Goal: Navigation & Orientation: Find specific page/section

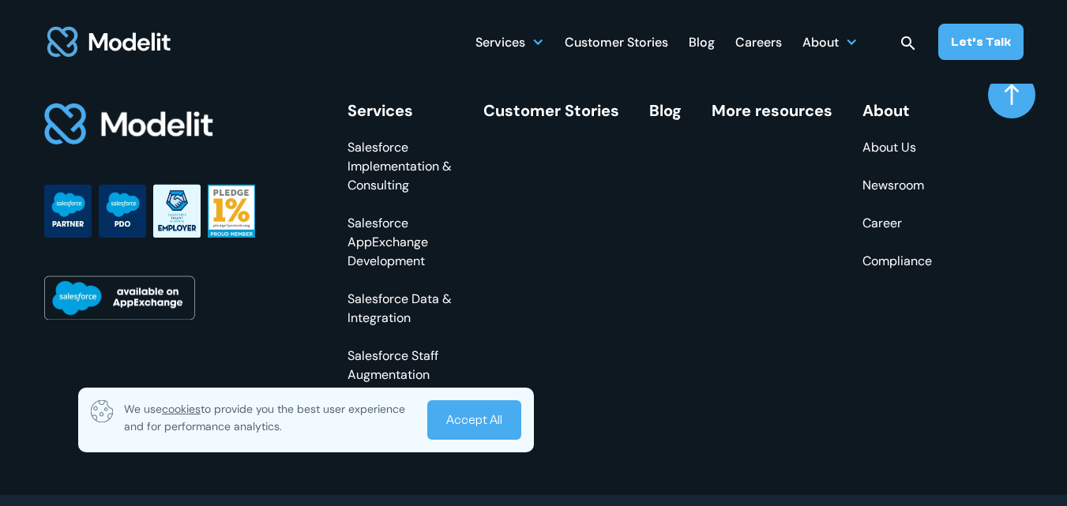
scroll to position [6080, 0]
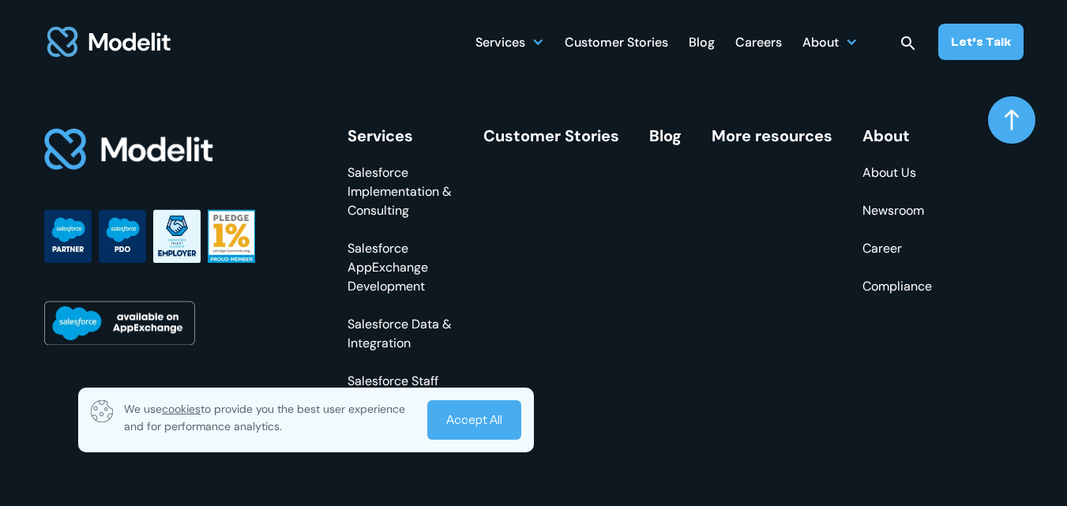
click at [898, 183] on link "About Us" at bounding box center [898, 173] width 70 height 19
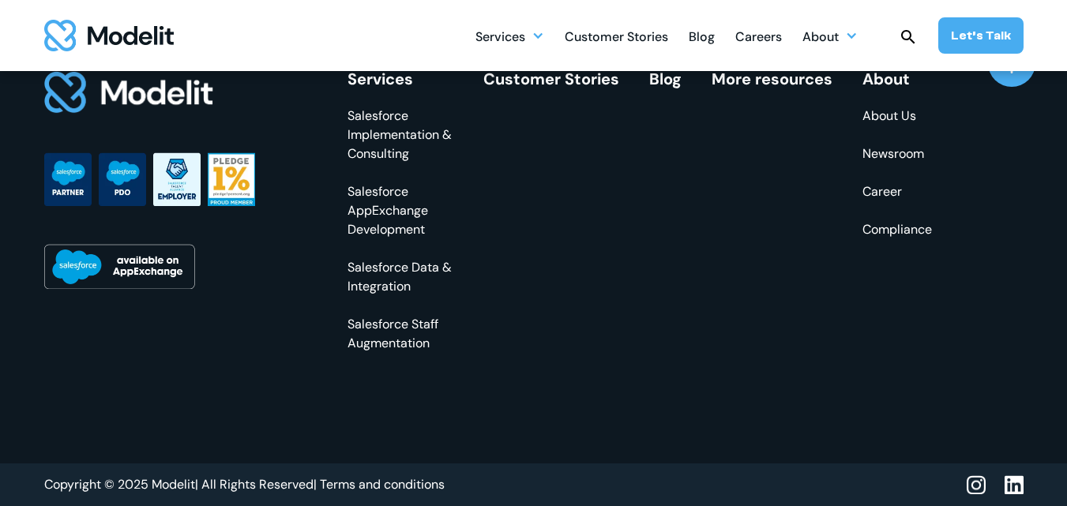
scroll to position [4691, 0]
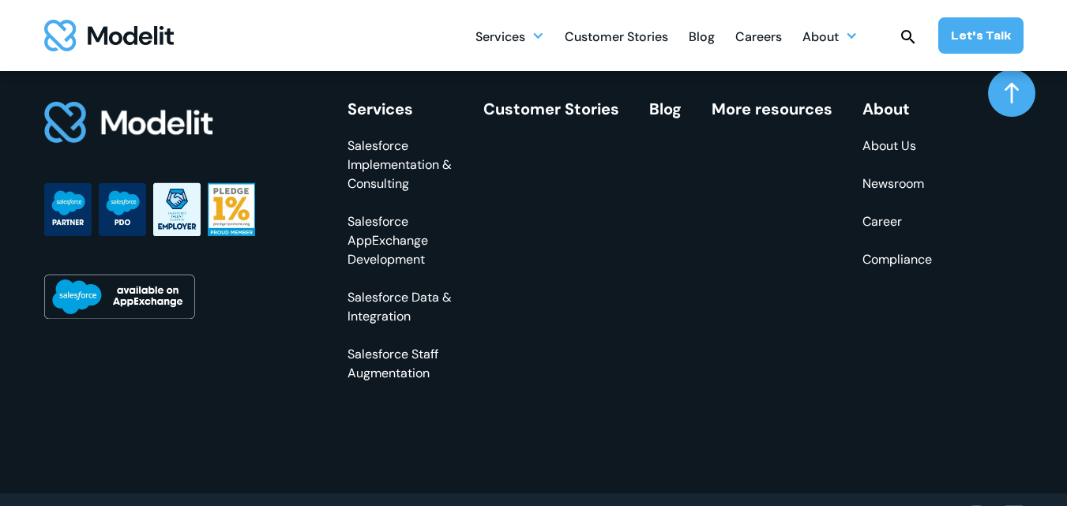
click at [906, 147] on link "About Us" at bounding box center [898, 146] width 70 height 19
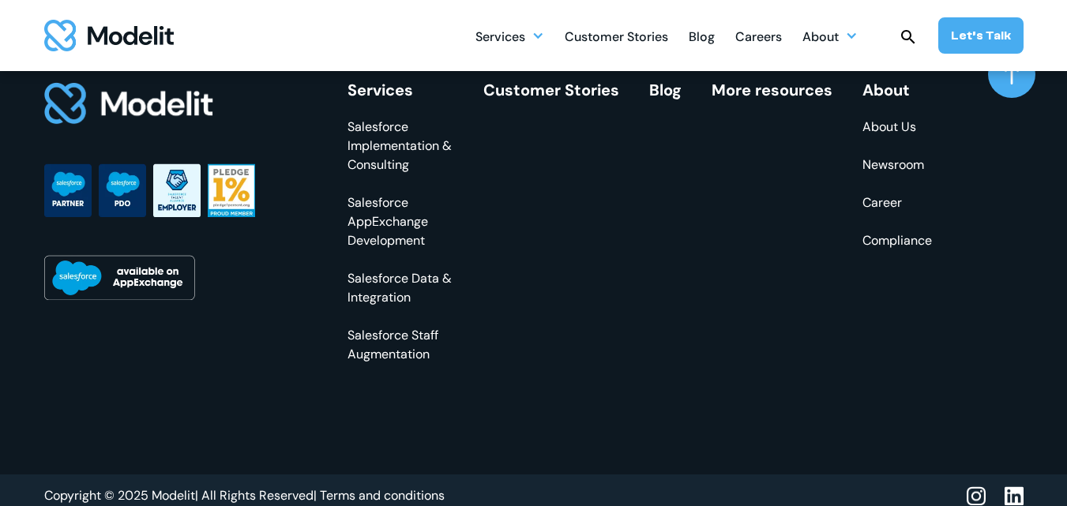
scroll to position [4726, 0]
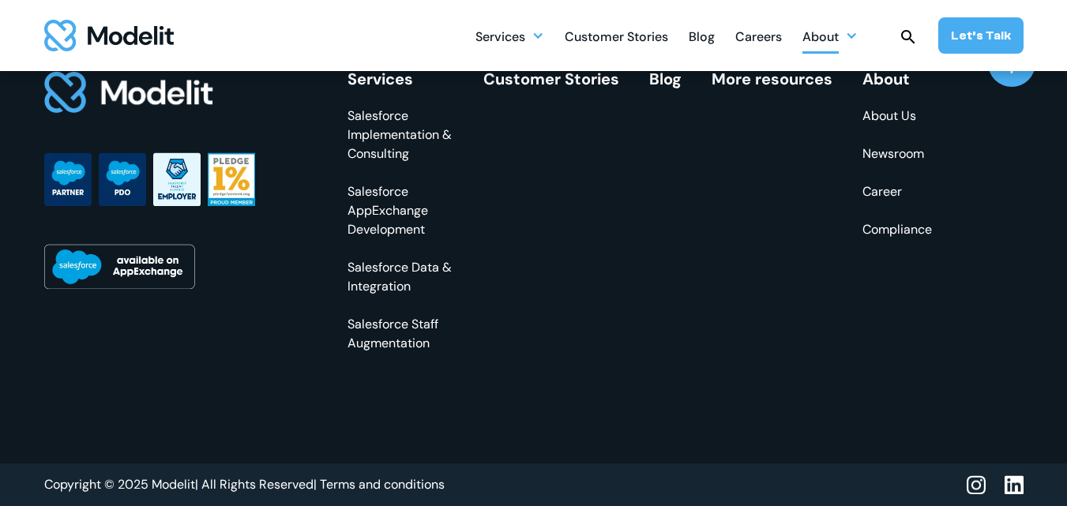
click at [824, 36] on div "About" at bounding box center [821, 38] width 36 height 31
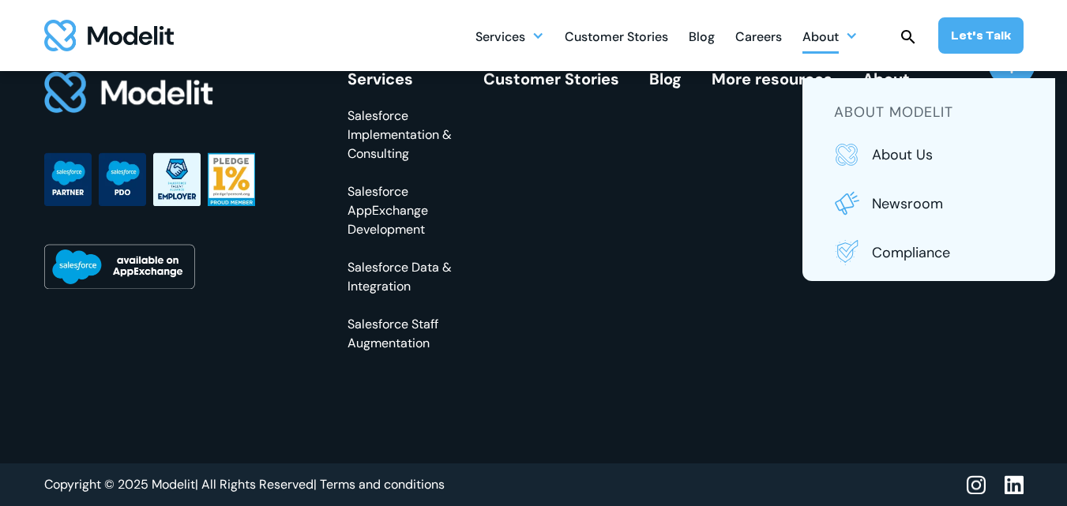
click at [1011, 488] on img at bounding box center [1014, 486] width 19 height 20
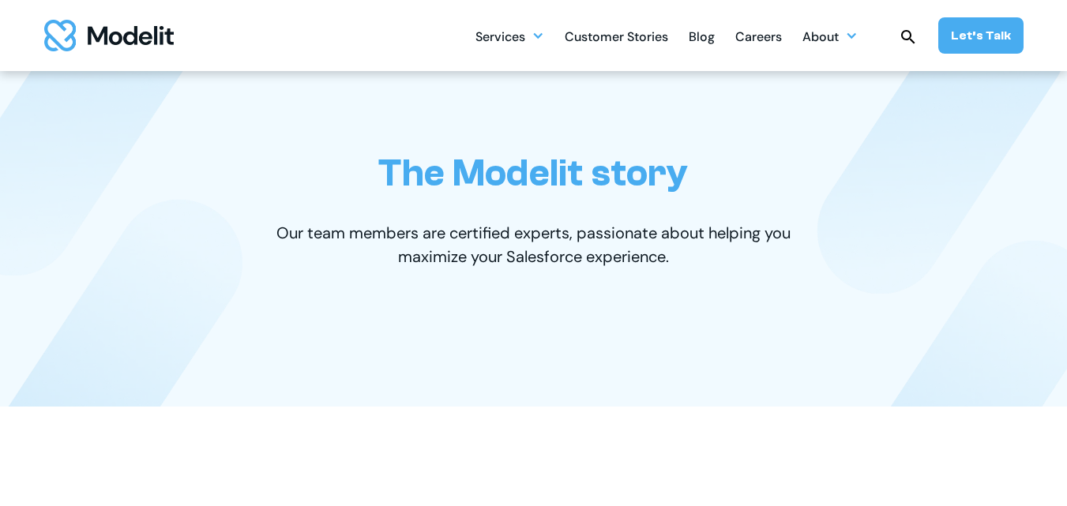
scroll to position [0, 0]
